Goal: Check status: Check status

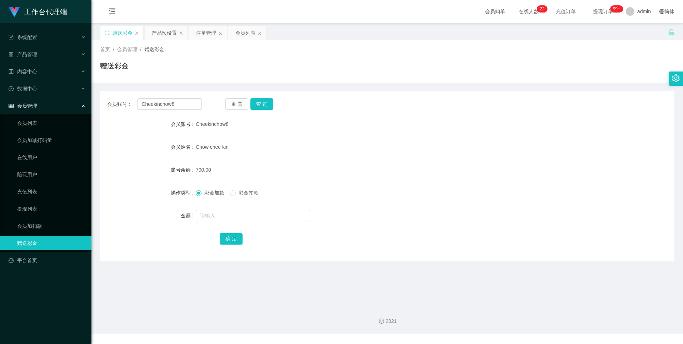
click at [160, 34] on div "产品预设置" at bounding box center [164, 33] width 25 height 14
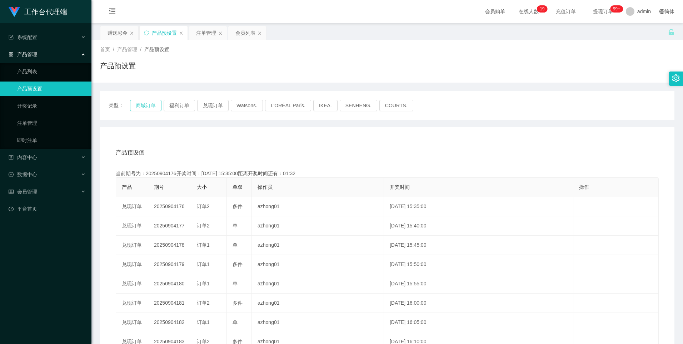
click at [144, 101] on button "商城订单" at bounding box center [145, 105] width 31 height 11
type button "k3wph"
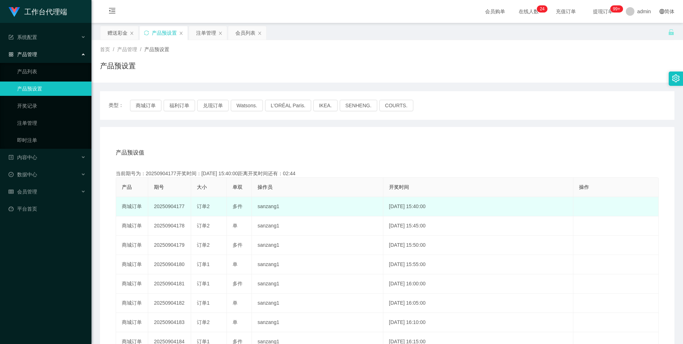
click at [170, 209] on td "20250904177" at bounding box center [169, 206] width 43 height 19
copy td "20250904177"
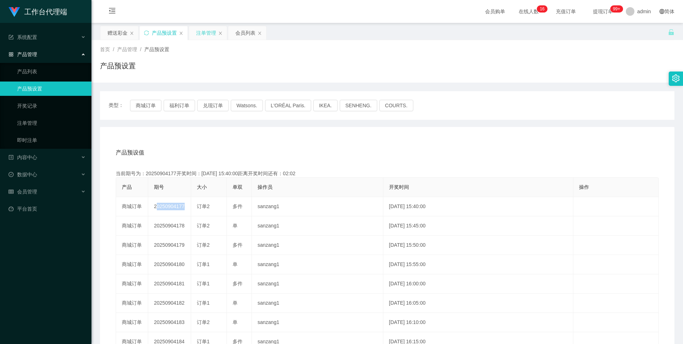
click at [201, 35] on div "注单管理" at bounding box center [206, 33] width 20 height 14
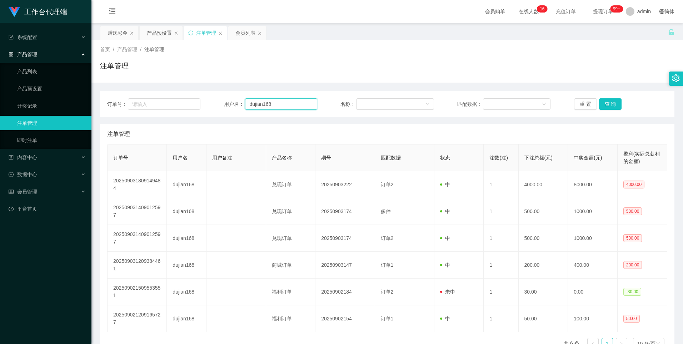
click at [306, 106] on input "dujian168" at bounding box center [281, 103] width 72 height 11
click at [606, 107] on button "查 询" at bounding box center [610, 103] width 23 height 11
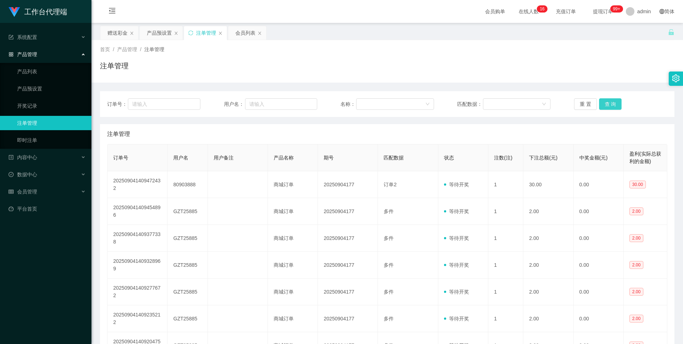
click at [615, 99] on button "查 询" at bounding box center [610, 103] width 23 height 11
click at [612, 103] on button "查 询" at bounding box center [610, 103] width 23 height 11
click at [611, 105] on button "查 询" at bounding box center [610, 103] width 23 height 11
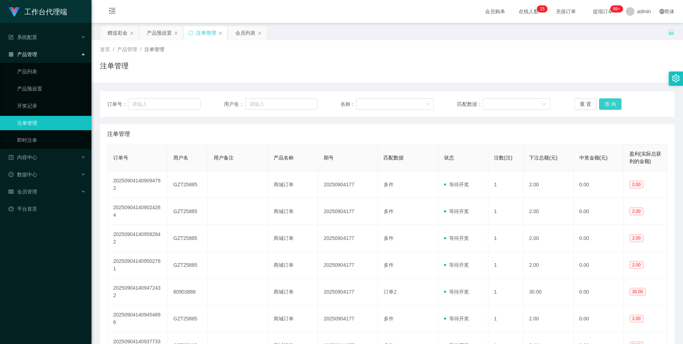
click at [611, 105] on button "查 询" at bounding box center [610, 103] width 23 height 11
click at [607, 101] on button "查 询" at bounding box center [610, 103] width 23 height 11
click at [612, 107] on button "查 询" at bounding box center [610, 103] width 23 height 11
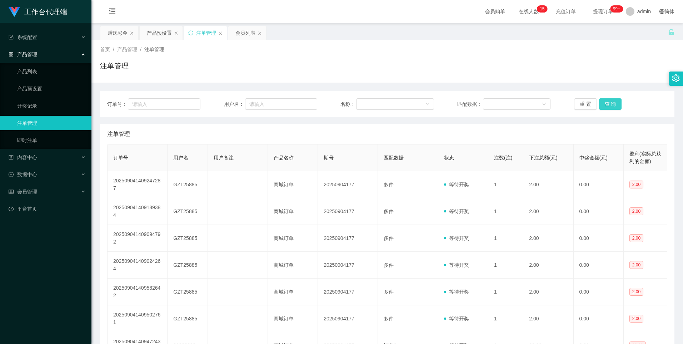
click at [612, 107] on button "查 询" at bounding box center [610, 103] width 23 height 11
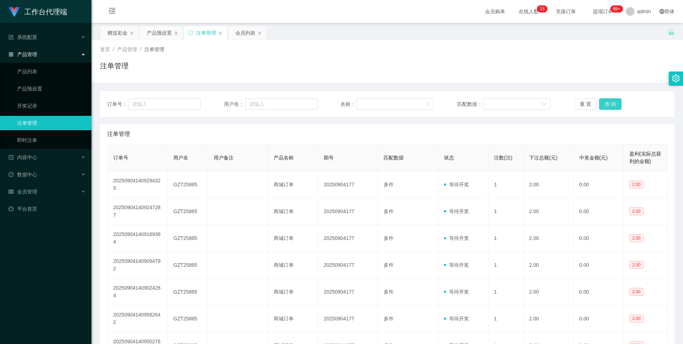
click at [612, 107] on button "查 询" at bounding box center [610, 103] width 23 height 11
click at [157, 33] on div "产品预设置" at bounding box center [159, 33] width 25 height 14
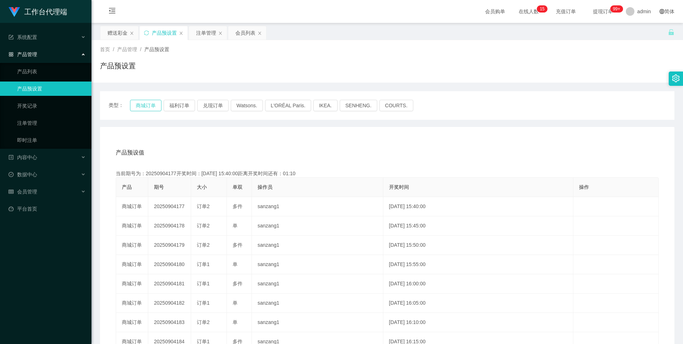
click at [139, 103] on button "商城订单" at bounding box center [145, 105] width 31 height 11
click at [207, 35] on div "注单管理" at bounding box center [206, 33] width 20 height 14
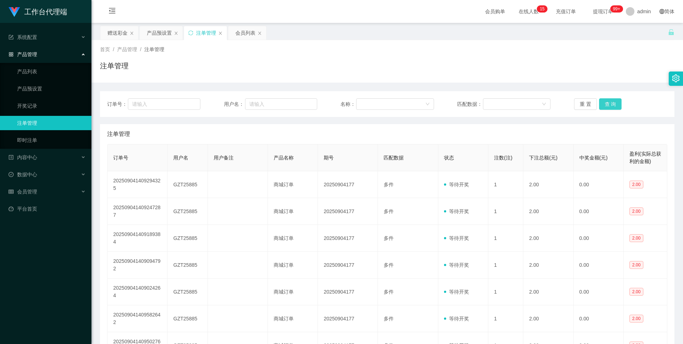
click at [611, 105] on button "查 询" at bounding box center [610, 103] width 23 height 11
click at [158, 38] on div "产品预设置" at bounding box center [159, 33] width 25 height 14
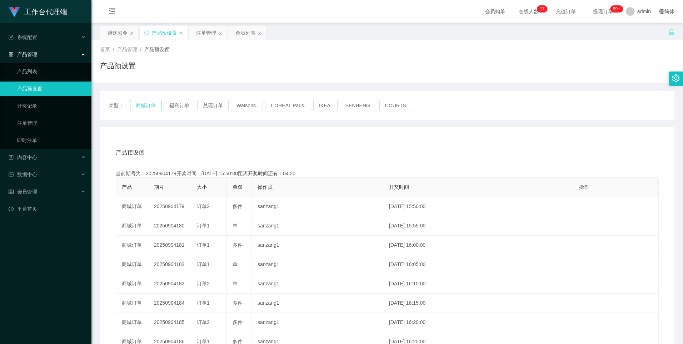
click at [148, 103] on button "商城订单" at bounding box center [145, 105] width 31 height 11
type button "k3wph"
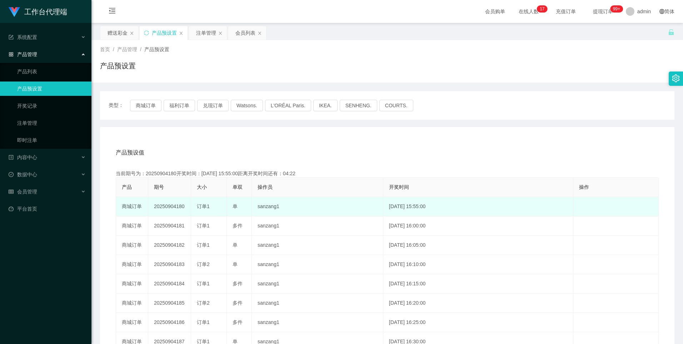
click at [169, 208] on td "20250904180" at bounding box center [169, 206] width 43 height 19
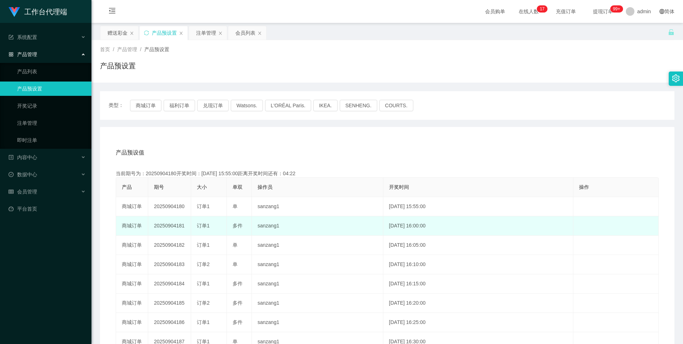
copy td "20250904180"
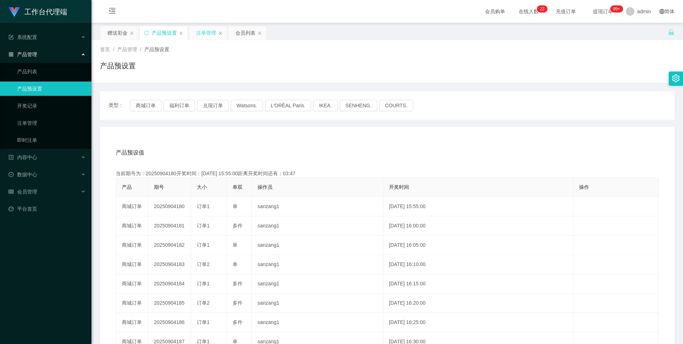
click at [203, 33] on div "注单管理" at bounding box center [206, 33] width 20 height 14
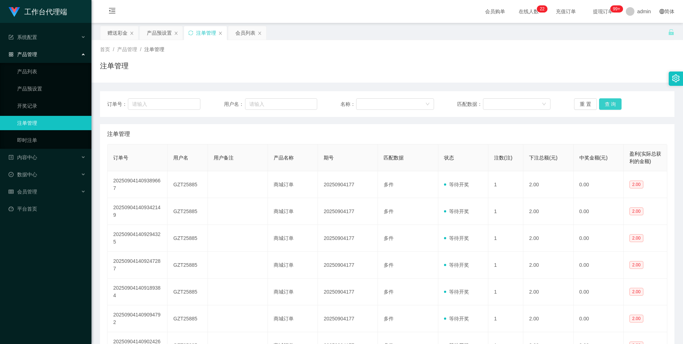
click at [607, 104] on button "查 询" at bounding box center [610, 103] width 23 height 11
click at [603, 103] on button "查 询" at bounding box center [610, 103] width 23 height 11
click at [157, 29] on div "产品预设置" at bounding box center [159, 33] width 25 height 14
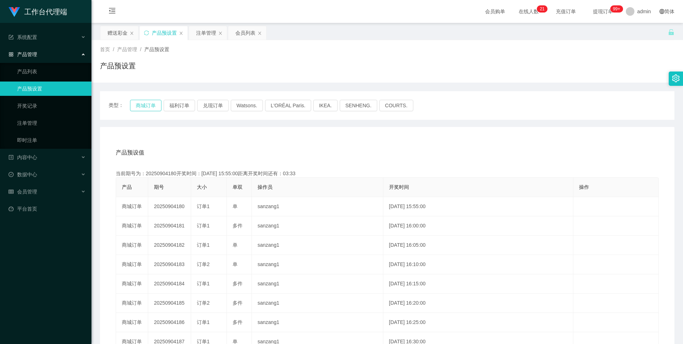
click at [144, 104] on button "商城订单" at bounding box center [145, 105] width 31 height 11
type button "k3wph"
click at [154, 105] on button "商城订单" at bounding box center [145, 105] width 31 height 11
click at [155, 104] on button "商城订单" at bounding box center [145, 105] width 31 height 11
